Goal: Task Accomplishment & Management: Manage account settings

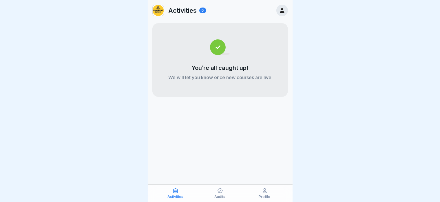
scroll to position [5, 0]
click at [228, 39] on img at bounding box center [220, 47] width 20 height 16
drag, startPoint x: 201, startPoint y: 70, endPoint x: 203, endPoint y: 66, distance: 4.3
click at [202, 68] on p "You’re all caught up!" at bounding box center [219, 67] width 57 height 7
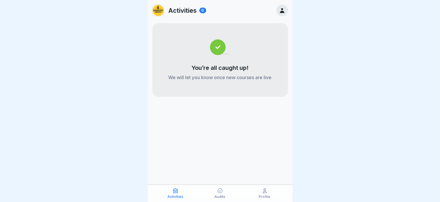
click at [284, 10] on icon at bounding box center [282, 10] width 6 height 6
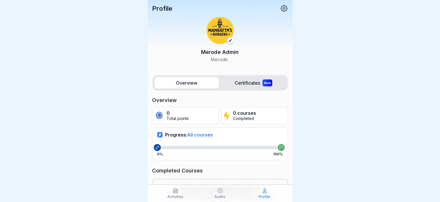
scroll to position [39, 0]
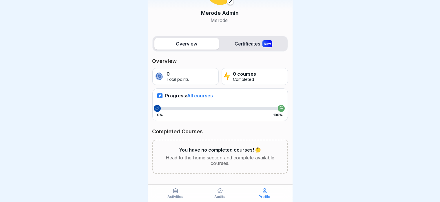
click at [266, 195] on p "Profile" at bounding box center [265, 197] width 12 height 4
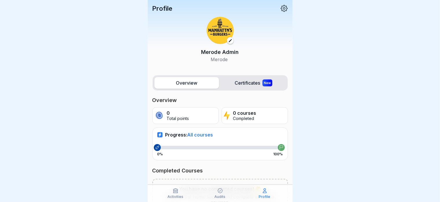
click at [218, 195] on p "Audits" at bounding box center [220, 197] width 11 height 4
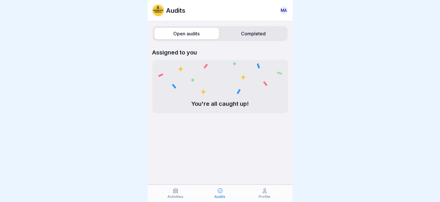
drag, startPoint x: 252, startPoint y: 29, endPoint x: 249, endPoint y: 35, distance: 7.1
click at [249, 35] on label "Completed" at bounding box center [253, 34] width 65 height 12
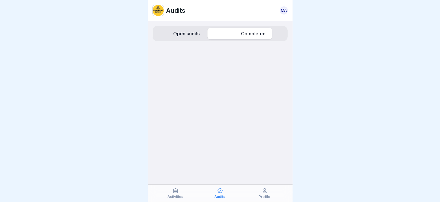
click at [249, 35] on label "Completed" at bounding box center [253, 34] width 65 height 12
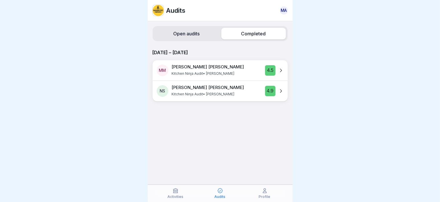
click at [179, 34] on label "Open audits" at bounding box center [186, 34] width 65 height 12
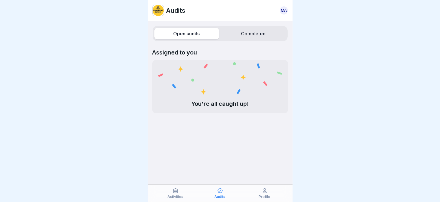
click at [180, 192] on div "Activities" at bounding box center [176, 193] width 42 height 11
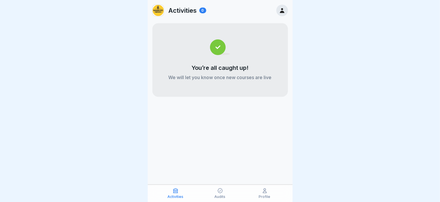
click at [198, 9] on div "Activities 0" at bounding box center [179, 11] width 54 height 12
click at [207, 12] on div "Activities 0" at bounding box center [220, 10] width 145 height 21
click at [204, 12] on div "0" at bounding box center [202, 11] width 7 height 6
click at [264, 196] on p "Profile" at bounding box center [265, 197] width 12 height 4
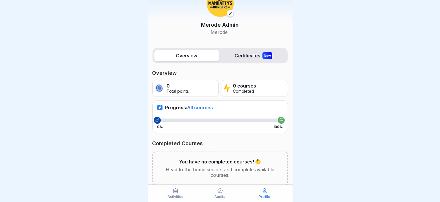
scroll to position [39, 0]
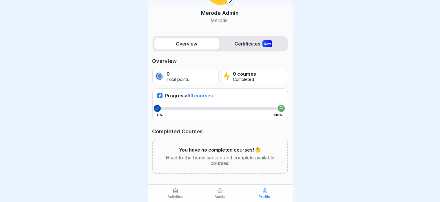
click at [210, 116] on div "0% 100%" at bounding box center [220, 115] width 126 height 4
click at [219, 106] on div "Progress: All courses 0% 100%" at bounding box center [220, 104] width 136 height 32
click at [210, 99] on div "Progress: All courses 0% 100%" at bounding box center [220, 104] width 136 height 32
click at [210, 95] on span "All courses" at bounding box center [200, 96] width 26 height 6
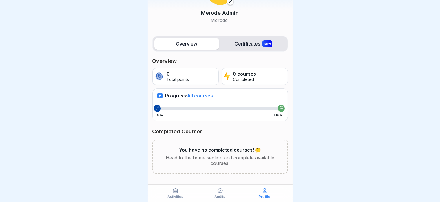
click at [210, 95] on span "All courses" at bounding box center [200, 96] width 26 height 6
click at [209, 157] on p "Head to the home section and complete available courses." at bounding box center [220, 160] width 116 height 11
drag, startPoint x: 157, startPoint y: 101, endPoint x: 204, endPoint y: 103, distance: 46.7
click at [204, 107] on div at bounding box center [220, 108] width 126 height 3
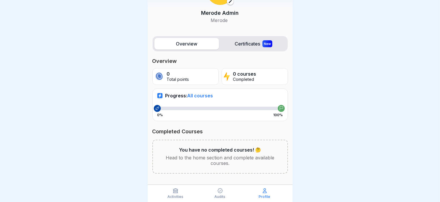
click at [165, 96] on div "Progress: All courses 0% 100%" at bounding box center [220, 104] width 136 height 32
click at [174, 77] on p "Total points" at bounding box center [178, 79] width 22 height 5
click at [178, 77] on p "Total points" at bounding box center [178, 79] width 22 height 5
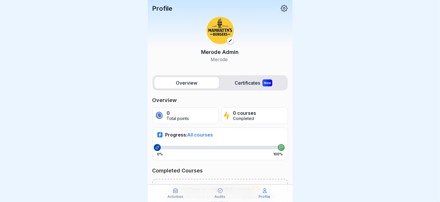
scroll to position [0, 0]
